Goal: Task Accomplishment & Management: Use online tool/utility

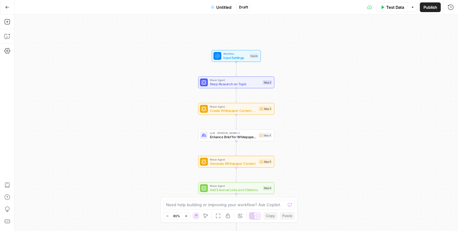
click at [8, 7] on icon "button" at bounding box center [7, 7] width 4 height 4
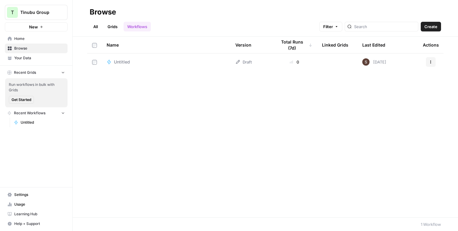
click at [21, 59] on span "Your Data" at bounding box center [39, 57] width 51 height 5
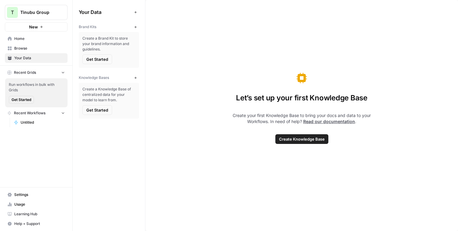
click at [40, 27] on icon "button" at bounding box center [41, 27] width 2 height 2
click at [29, 125] on span "Untitled" at bounding box center [43, 122] width 44 height 5
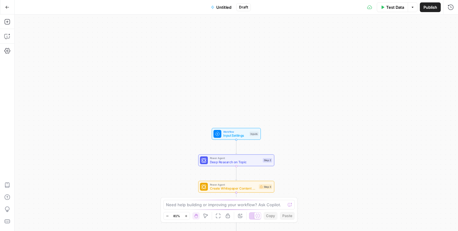
click at [9, 7] on icon "button" at bounding box center [7, 7] width 4 height 4
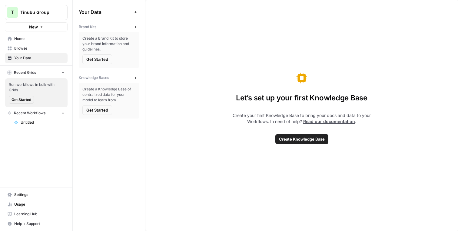
click at [92, 58] on span "Get Started" at bounding box center [97, 59] width 22 height 6
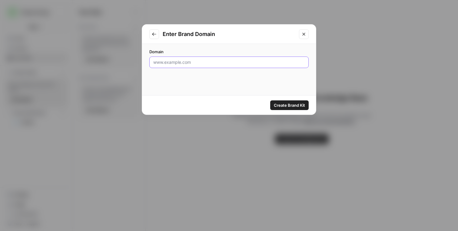
click at [192, 62] on input "Domain" at bounding box center [228, 62] width 151 height 6
click at [178, 64] on input "Domain" at bounding box center [228, 62] width 151 height 6
paste input "[URL][DOMAIN_NAME]"
type input "[URL][DOMAIN_NAME]"
click at [297, 104] on span "Create Brand Kit" at bounding box center [289, 105] width 31 height 6
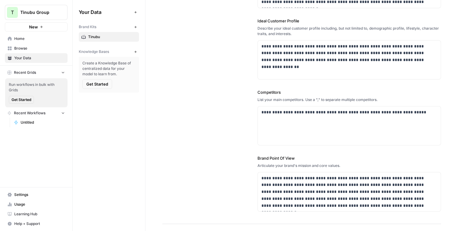
scroll to position [149, 0]
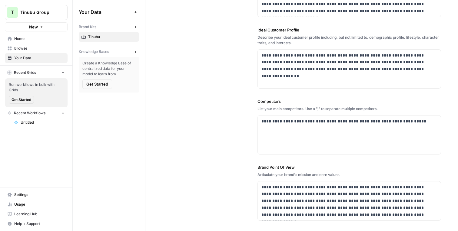
click at [47, 28] on button "New" at bounding box center [36, 26] width 63 height 9
click at [41, 27] on icon "button" at bounding box center [41, 27] width 2 height 2
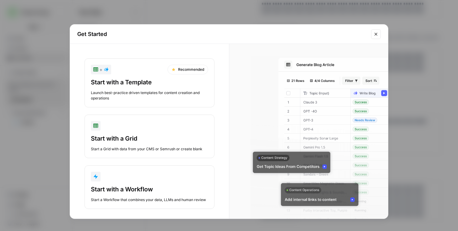
click at [154, 82] on div "Start with a Template" at bounding box center [149, 82] width 117 height 8
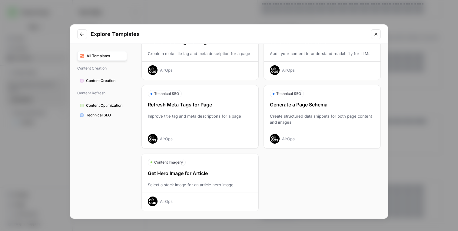
scroll to position [0, 0]
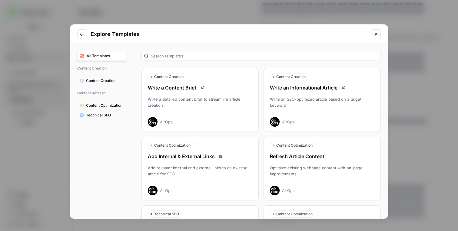
click at [82, 30] on button "Go to previous step" at bounding box center [82, 34] width 10 height 10
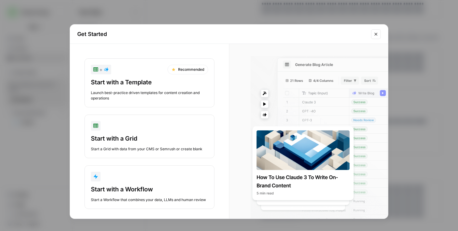
click at [377, 34] on icon "Close modal" at bounding box center [376, 34] width 5 height 5
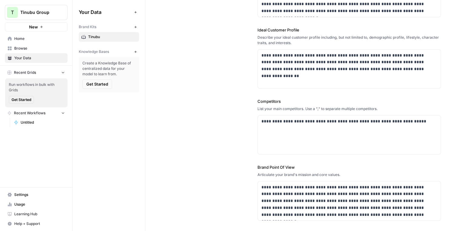
click at [24, 37] on span "Home" at bounding box center [39, 38] width 51 height 5
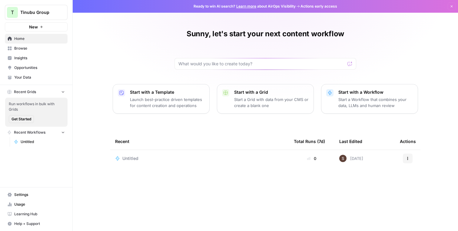
click at [36, 25] on span "New" at bounding box center [33, 27] width 9 height 6
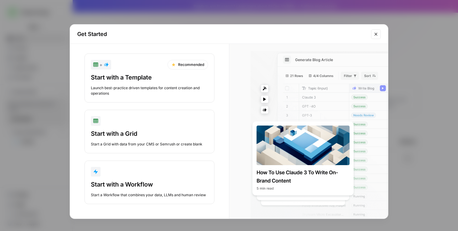
scroll to position [10, 0]
click at [302, 148] on div at bounding box center [314, 141] width 147 height 180
click at [295, 181] on div at bounding box center [314, 141] width 147 height 180
click at [379, 33] on button "Close modal" at bounding box center [376, 34] width 10 height 10
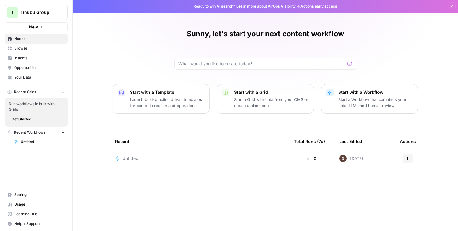
click at [209, 164] on td "Untitled" at bounding box center [199, 158] width 179 height 17
click at [40, 26] on icon "button" at bounding box center [42, 27] width 4 height 4
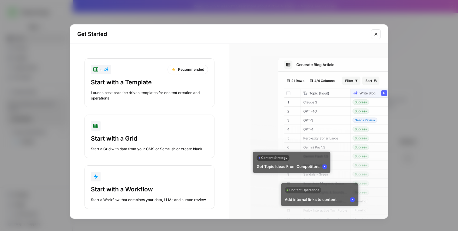
click at [148, 82] on div "Start with a Template" at bounding box center [149, 82] width 117 height 8
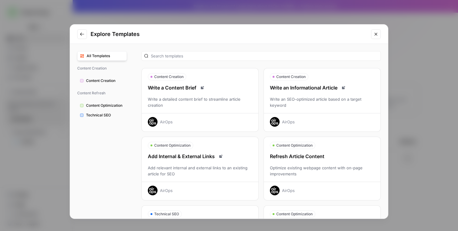
click at [321, 158] on div "Refresh Article Content" at bounding box center [322, 156] width 117 height 7
